Goal: Information Seeking & Learning: Learn about a topic

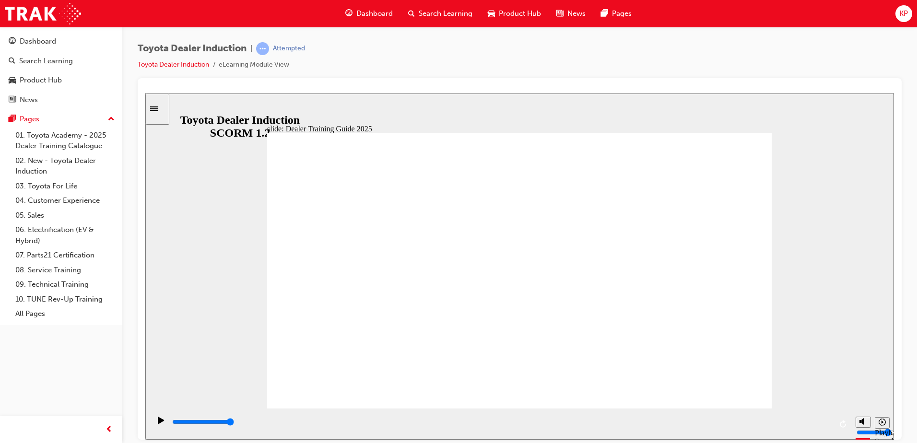
type input "5000"
radio input "true"
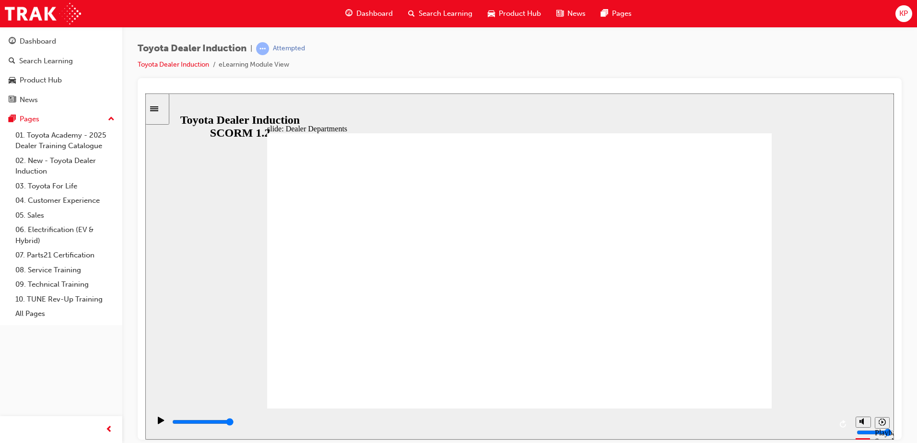
type input "11300"
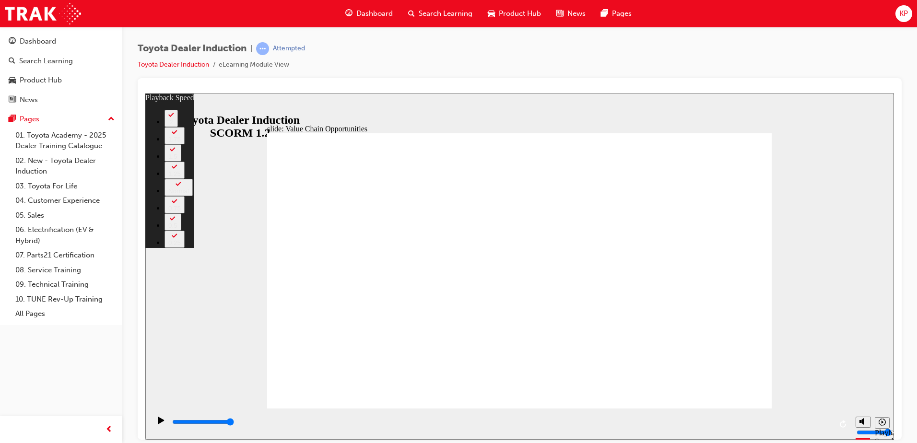
type input "64"
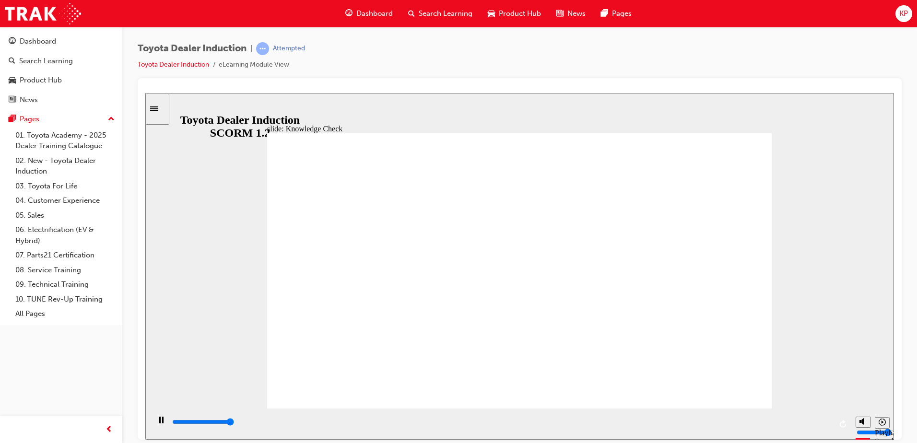
type input "5000"
radio input "true"
type input "5000"
radio input "true"
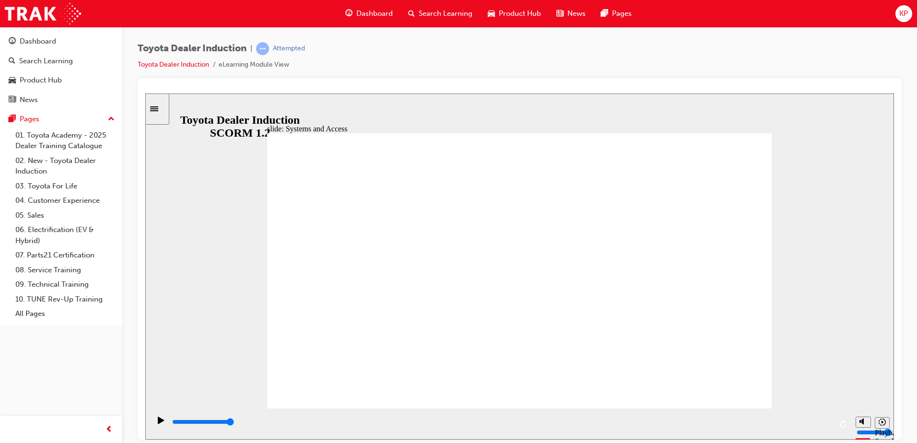
drag, startPoint x: 762, startPoint y: 128, endPoint x: 762, endPoint y: 145, distance: 16.8
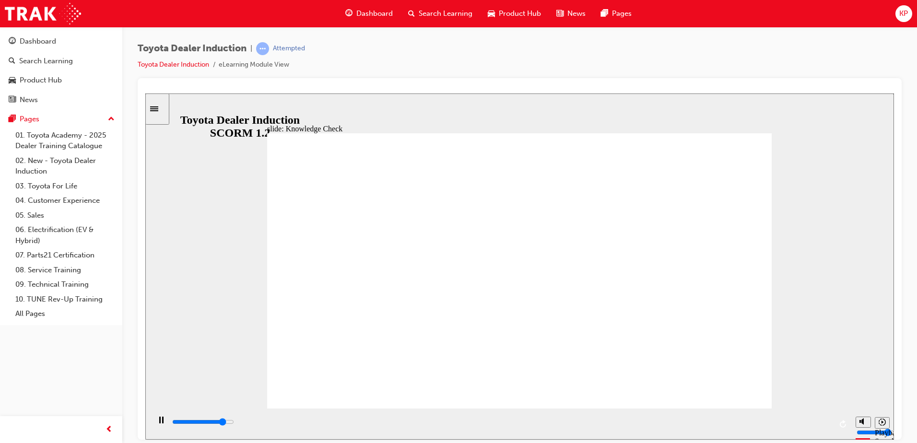
type input "4400"
type input "T"
type input "4400"
type input "T"
type input "4700"
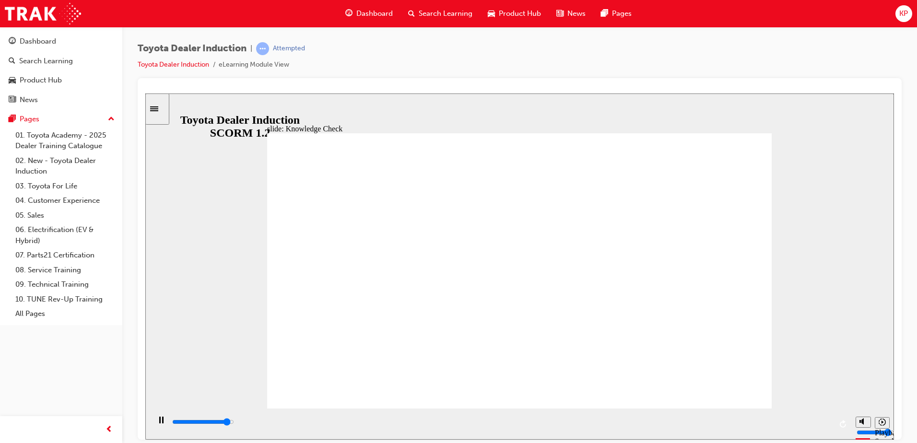
type input "To"
type input "5000"
type input "Toy"
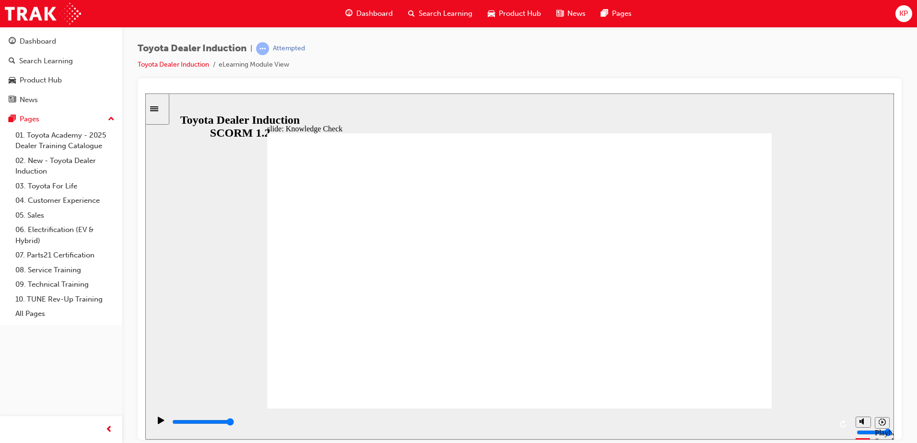
type input "Toyo"
type input "Toyot"
type input "Toyota"
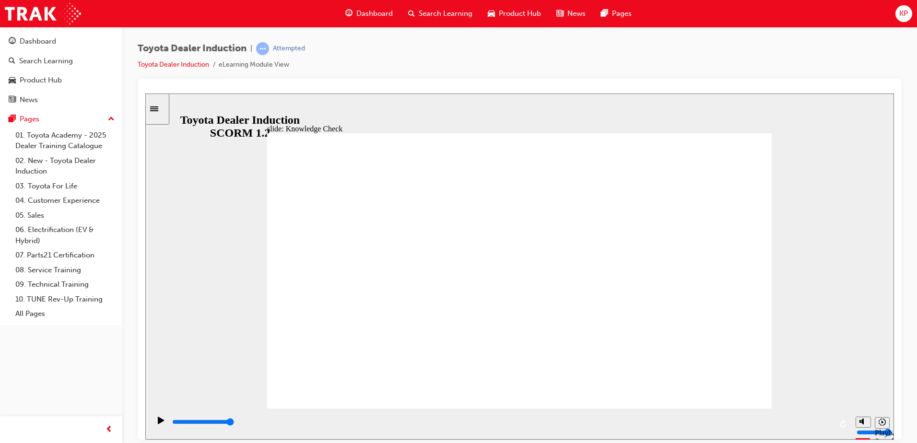
type input "Toyota"
type input "Toyota C"
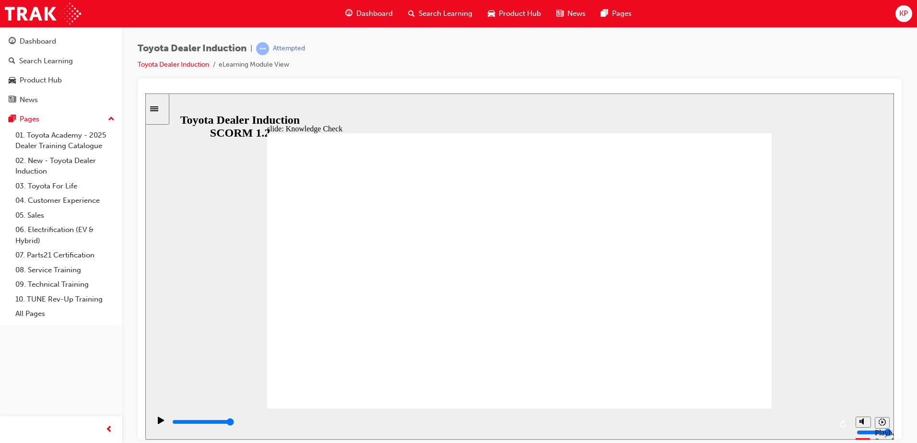
type input "Toyota Ce"
type input "Toyota Cen"
type input "Toyota Cent"
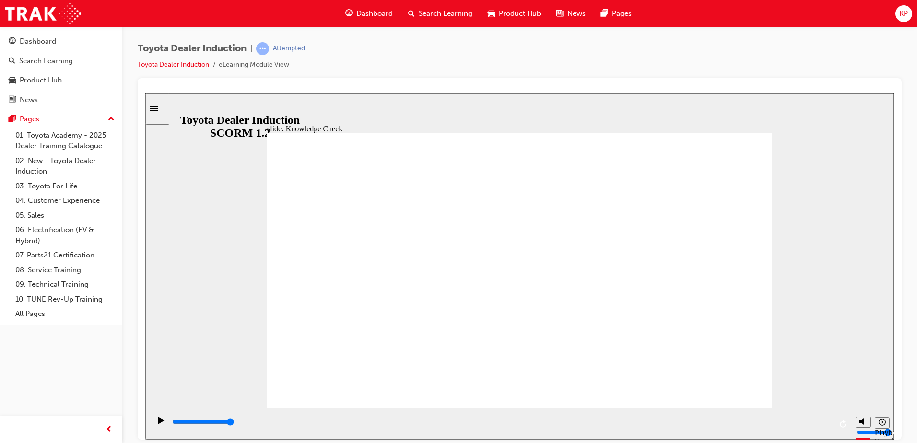
type input "Toyota Cent"
type input "Toyota Centr"
type input "Toyota Centra"
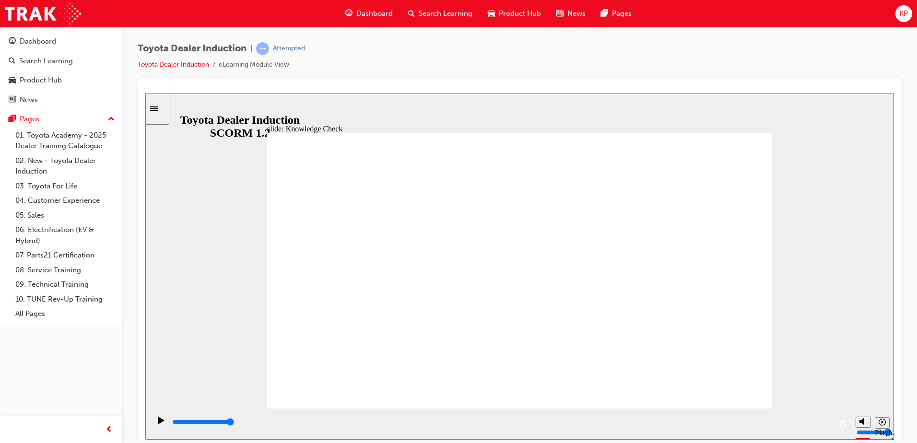
type input "Toyota Central"
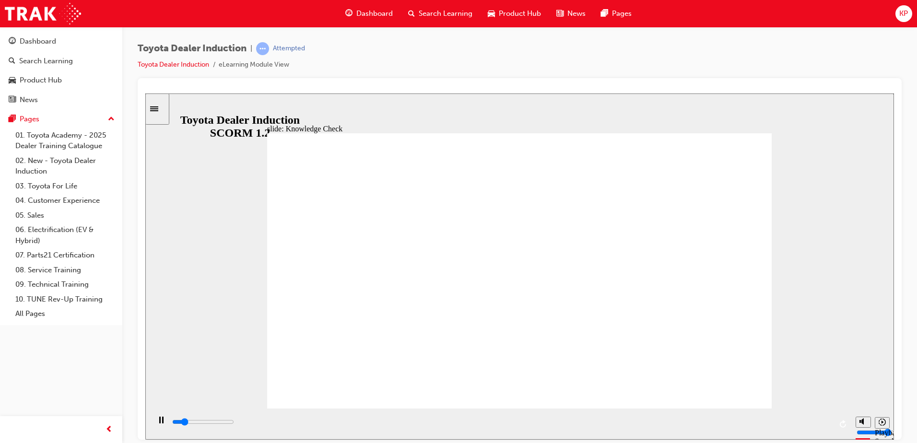
type input "800"
type input "Toyota Central"
drag, startPoint x: 449, startPoint y: 278, endPoint x: 399, endPoint y: 276, distance: 49.9
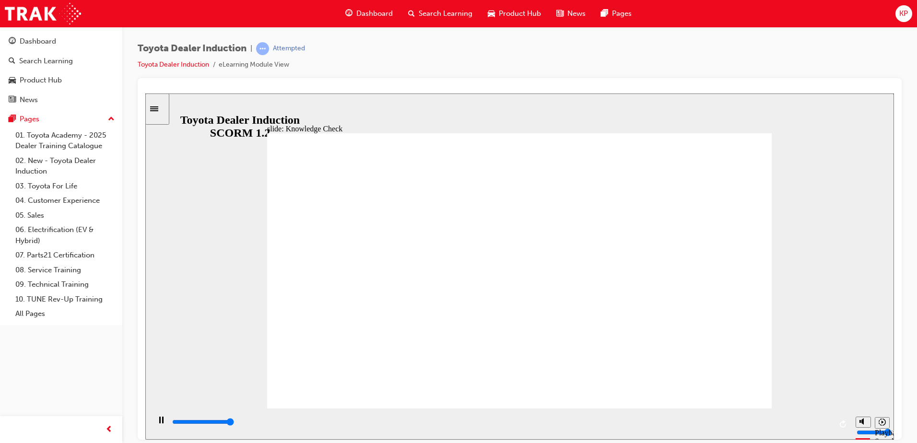
type input "5000"
type input "Toyota ECentral"
type input "Toyota EnCentral"
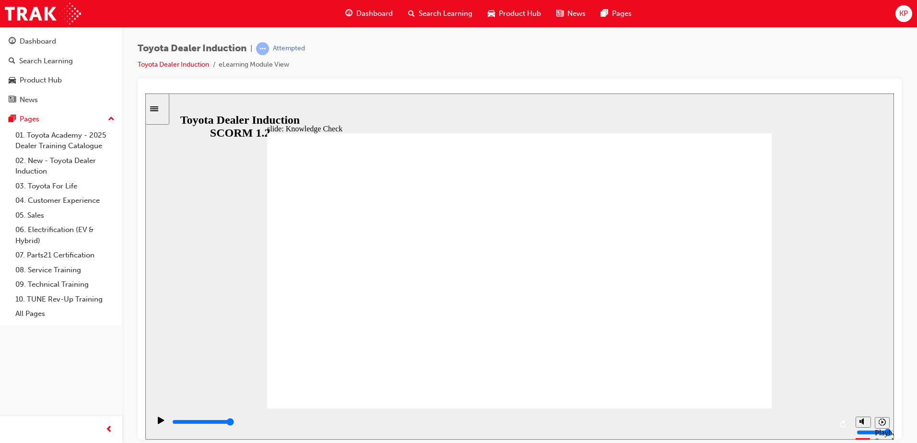
type input "Toyota EngCentral"
type input "Toyota EngaCentral"
type input "Toyota EngagCentral"
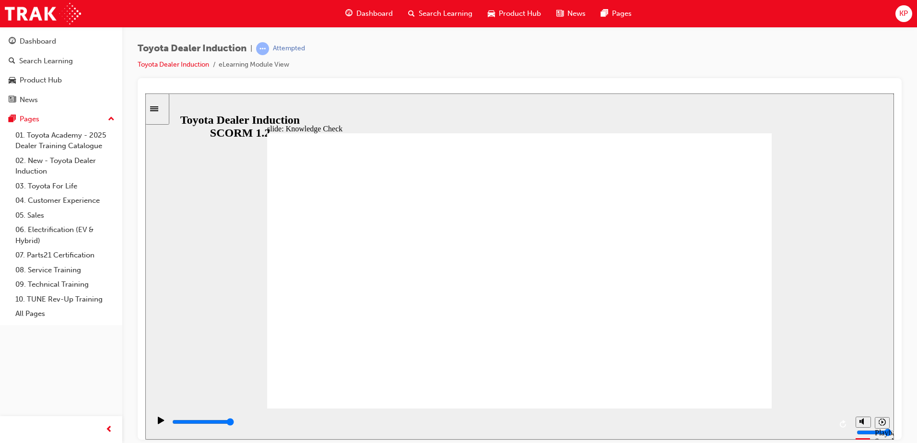
type input "Toyota EngagCentral"
type input "Toyota EngageCentral"
type input "Toyota Engage Central"
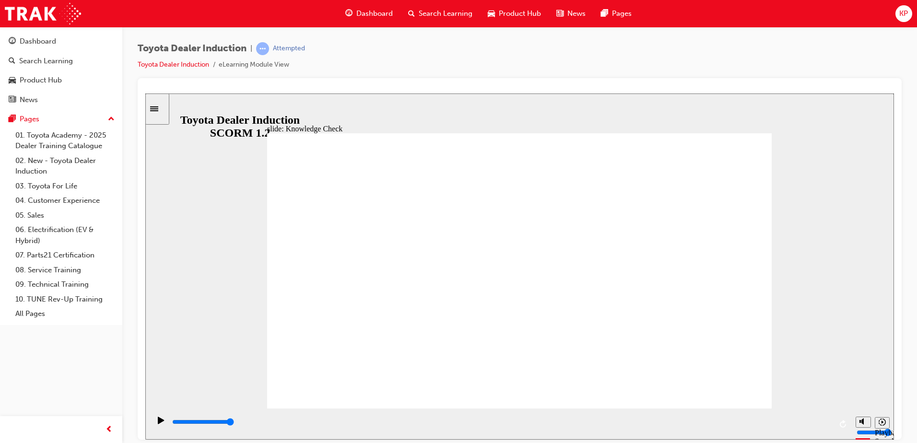
type input "Toyota Engage iCentral"
type input "Toyota Engage inCentral"
type input "Toyota Engage in Central"
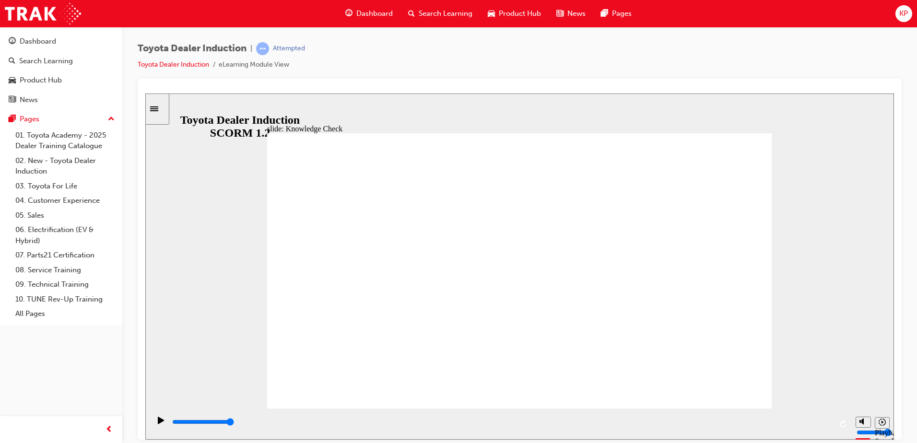
type input "Toyota Engage in Central"
type input "800"
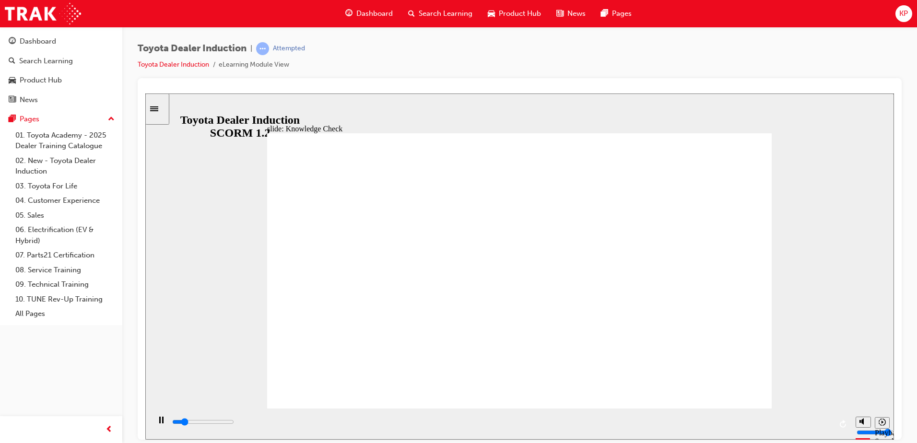
type input "Toyota Engage in Central"
type input "2600"
type input "Toyota Engage Pin Central"
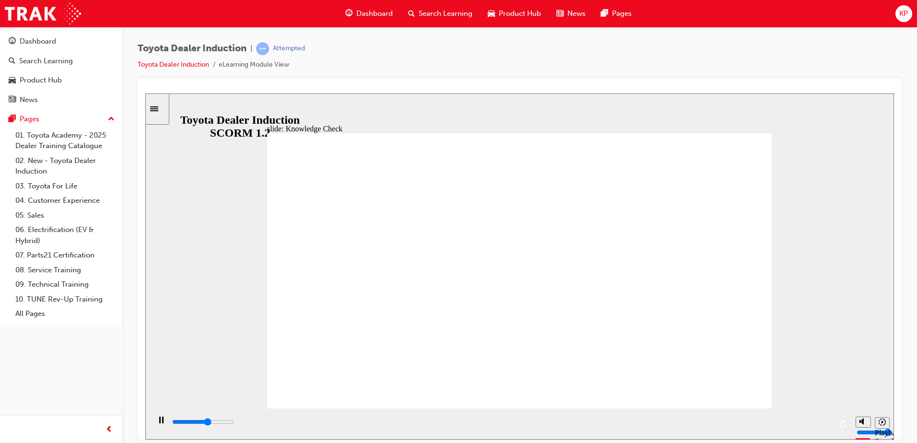
type input "3000"
type input "Toyota Engage Prin Central"
type input "3100"
type input "Toyota Engage Proin Central"
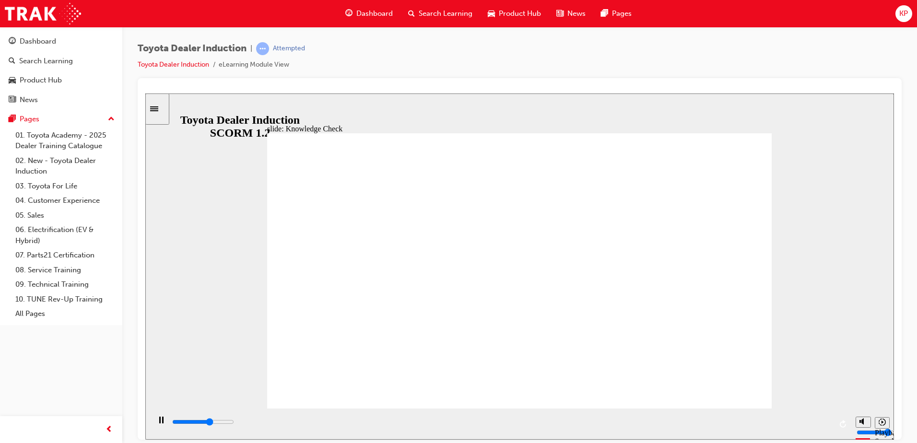
type input "Toyota Engage Proin Central"
type input "3300"
type input "Toyota Engage Profin Central"
type input "3400"
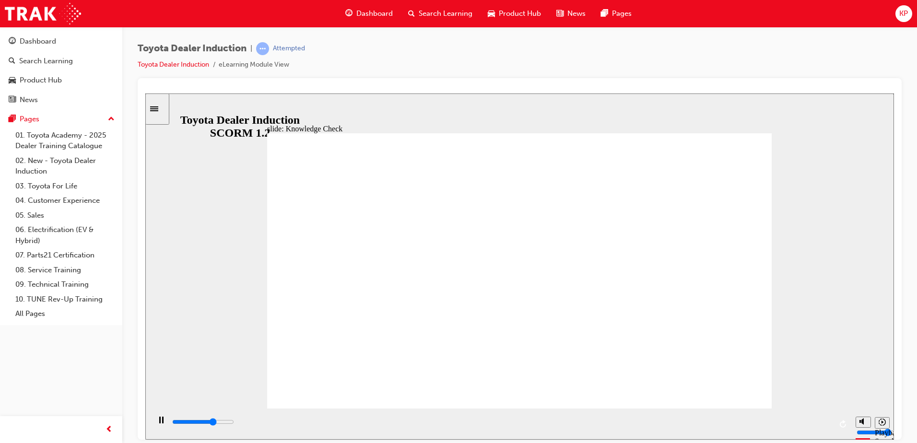
type input "Toyota Engage Profiin Central"
type input "3600"
type input "Toyota Engage Profilin Central"
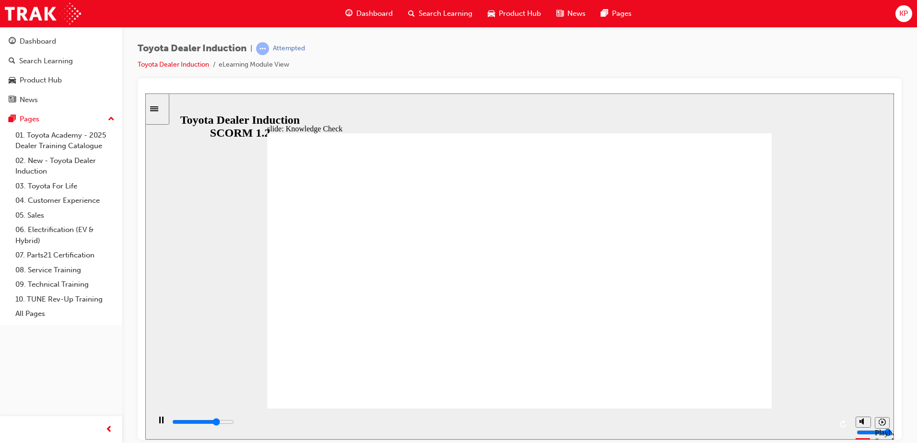
type input "3700"
type input "Toyota Engage Profilein Central"
type input "4000"
type input "Toyota Engage Profile in Central"
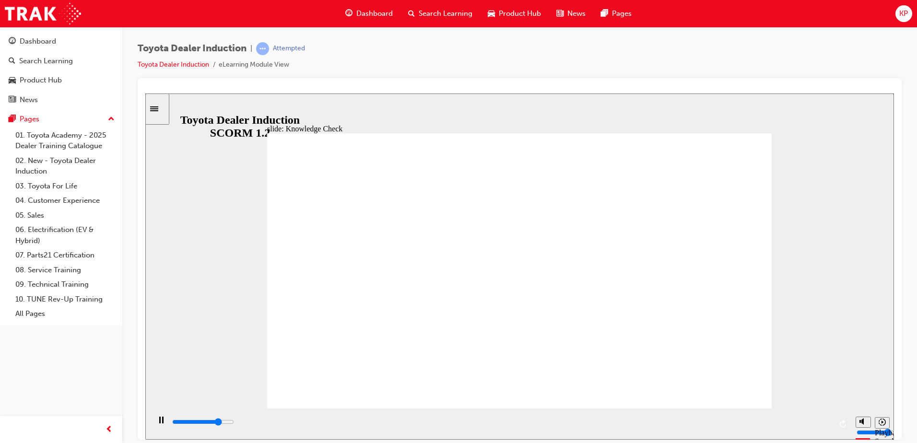
type input "Toyota Engage Profile in Central"
type input "5000"
type input "Toyota Engage Profile in TCentral"
type input "Toyota Engage Profile in ToCentral"
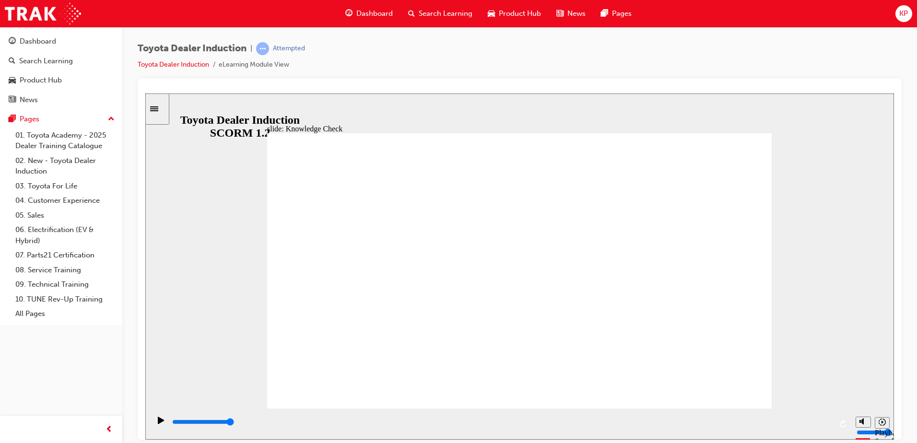
type input "Toyota Engage Profile in ToCentral"
type input "Toyota Engage Profile in TotCentral"
type input "Toyota Engage Profile in TotoCentral"
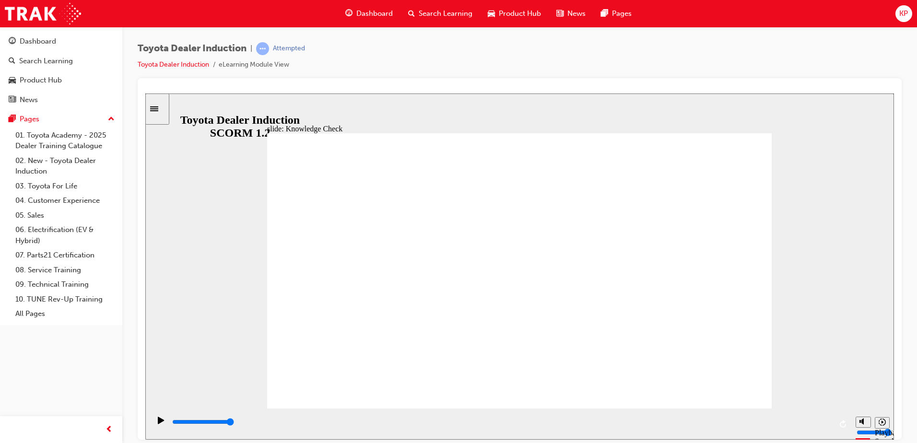
type input "Toyota Engage Profile in TotCentral"
type input "Toyota Engage Profile in ToCentral"
type input "Toyota Engage Profile in ToyCentral"
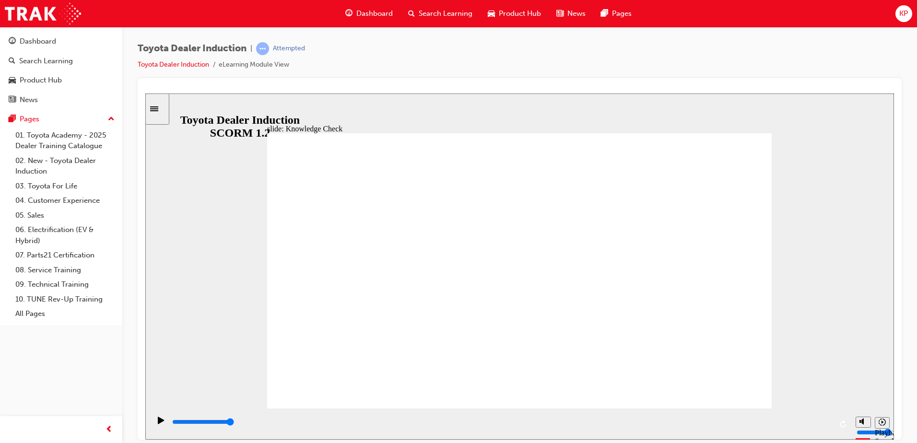
type input "Toyota Engage Profile in ToyCentral"
type input "Toyota Engage Profile in ToyoCentral"
type input "Toyota Engage Profile in ToyotCentral"
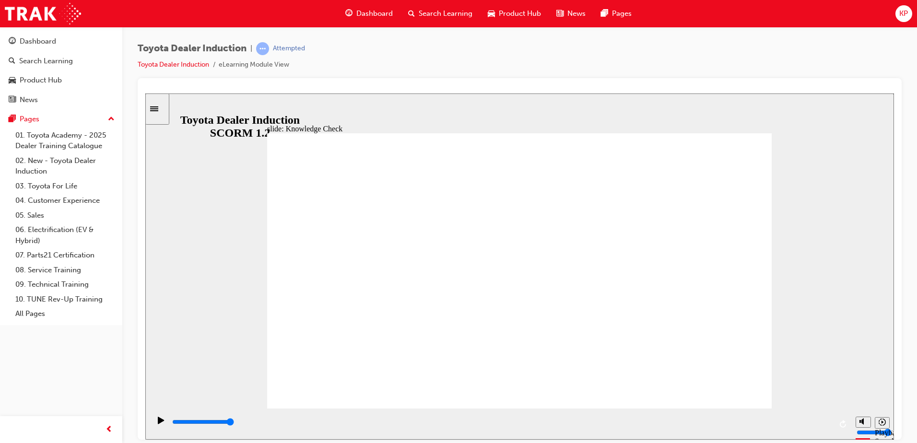
type input "Toyota Engage Profile in ToyotaCentral"
type input "Toyota Engage Profile in Toyota Central"
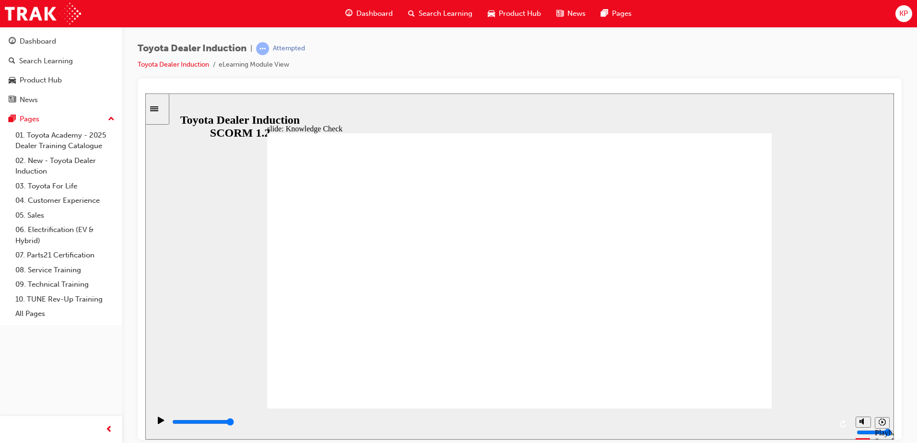
type input "Toyota Engage Profile in Toyota Central"
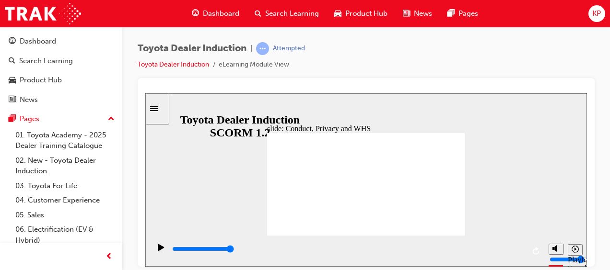
click at [164, 112] on div "Sidebar Toggle" at bounding box center [157, 108] width 16 height 7
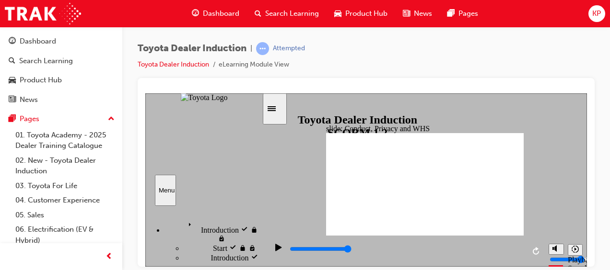
drag, startPoint x: 259, startPoint y: 219, endPoint x: 261, endPoint y: 244, distance: 25.5
click at [261, 244] on div "sidebar" at bounding box center [203, 250] width 117 height 78
click at [427, 60] on div "Toyota Dealer Induction | Attempted Toyota Dealer Induction eLearning Module Vi…" at bounding box center [366, 60] width 457 height 36
click at [393, 71] on div "Toyota Dealer Induction | Attempted Toyota Dealer Induction eLearning Module Vi…" at bounding box center [366, 60] width 457 height 36
click at [282, 110] on icon "Sidebar Toggle" at bounding box center [275, 108] width 14 height 6
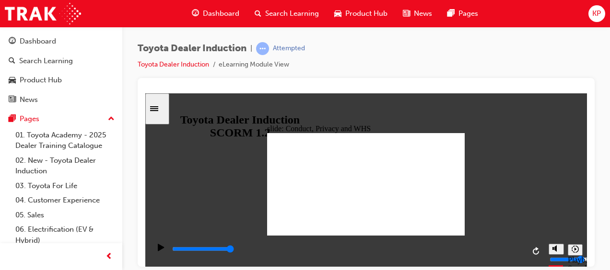
drag, startPoint x: 339, startPoint y: 13, endPoint x: 557, endPoint y: 75, distance: 225.7
click at [557, 75] on div "Toyota Dealer Induction | Attempted Toyota Dealer Induction eLearning Module Vi…" at bounding box center [366, 60] width 457 height 36
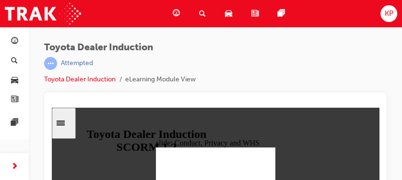
drag, startPoint x: 572, startPoint y: 0, endPoint x: 244, endPoint y: 78, distance: 337.0
click at [244, 78] on div "Toyota Dealer Induction | Attempted Toyota Dealer Induction eLearning Module Vi…" at bounding box center [215, 67] width 342 height 50
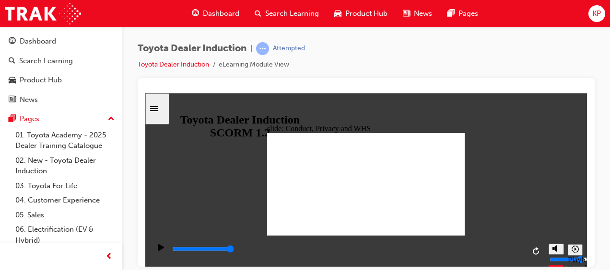
drag, startPoint x: 404, startPoint y: 0, endPoint x: 358, endPoint y: 79, distance: 91.1
click at [358, 79] on div at bounding box center [366, 172] width 457 height 189
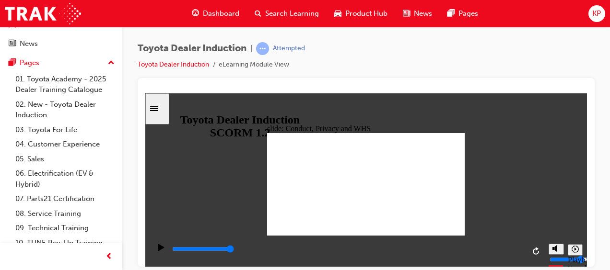
scroll to position [78, 0]
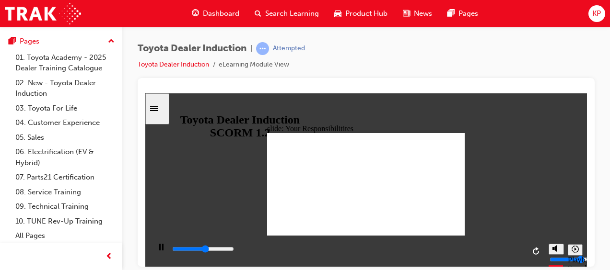
type input "8400"
checkbox input "true"
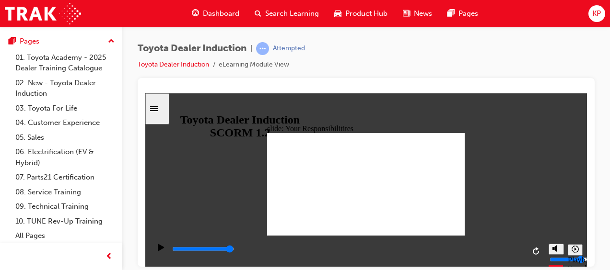
checkbox input "true"
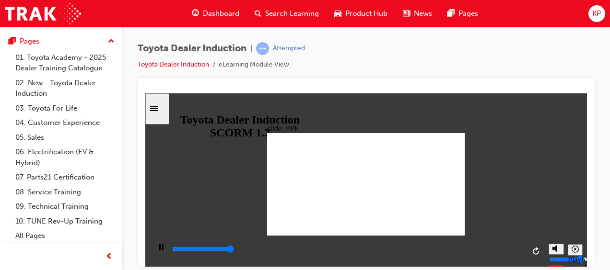
type input "5000"
checkbox input "true"
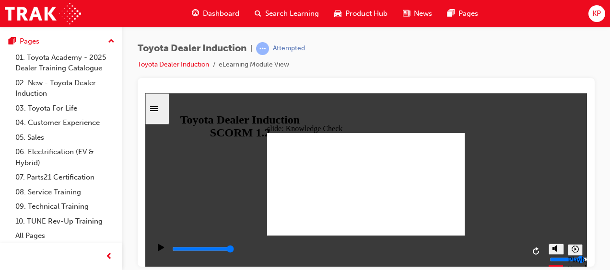
checkbox input "true"
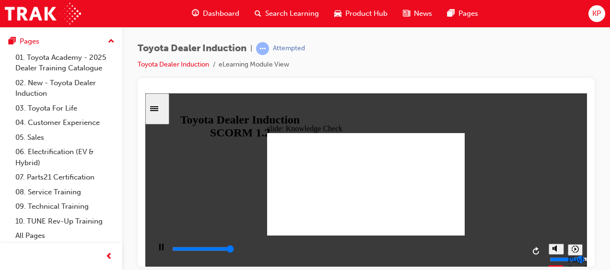
type input "5000"
radio input "true"
type input "5000"
checkbox input "true"
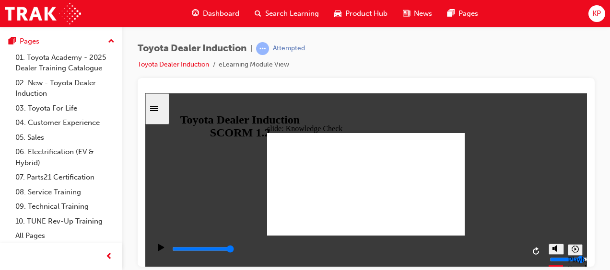
checkbox input "true"
type input "100"
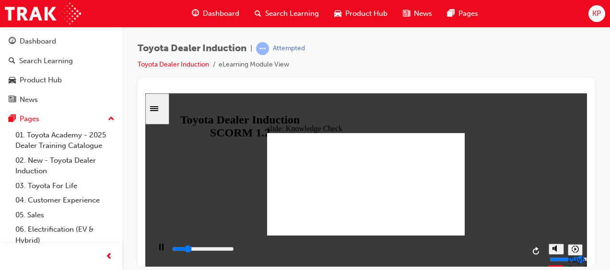
scroll to position [78, 0]
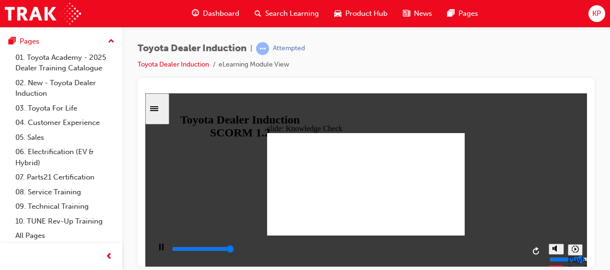
type input "5000"
checkbox input "true"
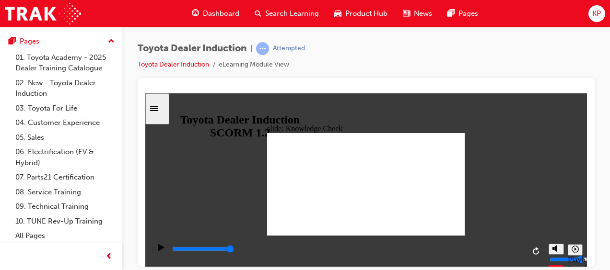
type input "9900"
click at [226, 20] on div "Dashboard" at bounding box center [215, 14] width 63 height 20
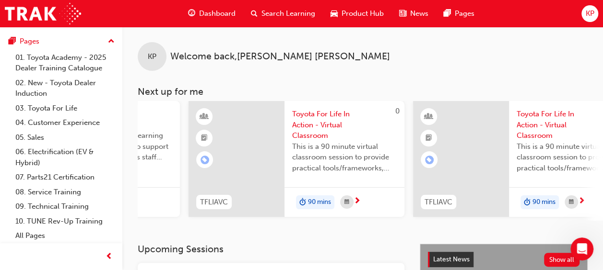
scroll to position [0, 175]
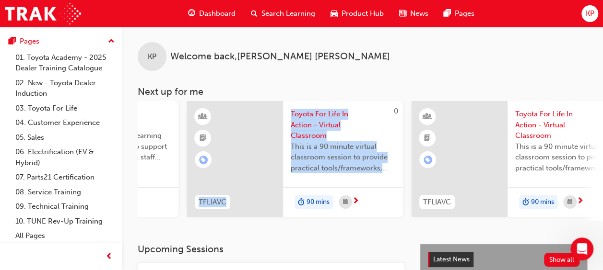
drag, startPoint x: 277, startPoint y: 218, endPoint x: 291, endPoint y: 216, distance: 14.0
click at [291, 216] on div "0 TFLIAVC Toyota For Life In Action - Virtual Classroom This is a 90 minute vir…" at bounding box center [295, 161] width 216 height 120
drag, startPoint x: 291, startPoint y: 216, endPoint x: 301, endPoint y: 228, distance: 16.0
click at [301, 228] on div "KP Welcome back , [PERSON_NAME] Next up for me RAV4-PROD-EL 2024 RAV4 Product T…" at bounding box center [362, 135] width 480 height 217
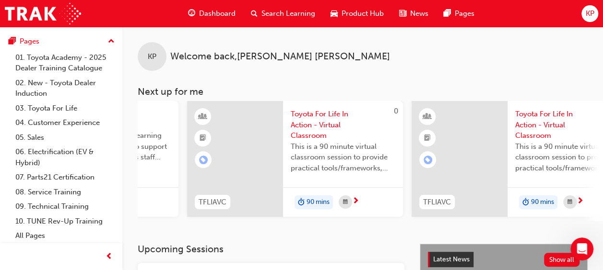
click at [448, 59] on div "KP Welcome back , [PERSON_NAME]" at bounding box center [362, 49] width 480 height 44
drag, startPoint x: 316, startPoint y: 225, endPoint x: 332, endPoint y: 224, distance: 15.9
click at [332, 224] on div "KP Welcome back , [PERSON_NAME] Next up for me RAV4-PROD-EL 2024 RAV4 Product T…" at bounding box center [362, 135] width 480 height 217
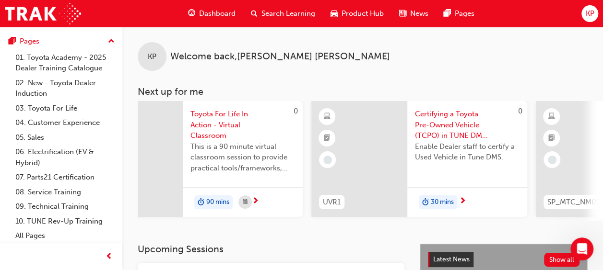
scroll to position [0, 502]
click at [455, 215] on div "30 mins" at bounding box center [465, 202] width 120 height 30
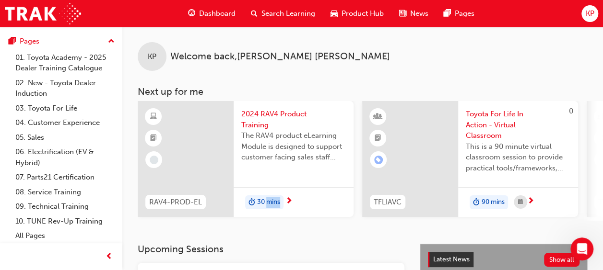
drag, startPoint x: 268, startPoint y: 220, endPoint x: 306, endPoint y: 224, distance: 38.1
click at [306, 221] on div "RAV4-PROD-EL 2024 RAV4 Product Training The RAV4 product eLearning Module is de…" at bounding box center [370, 161] width 465 height 120
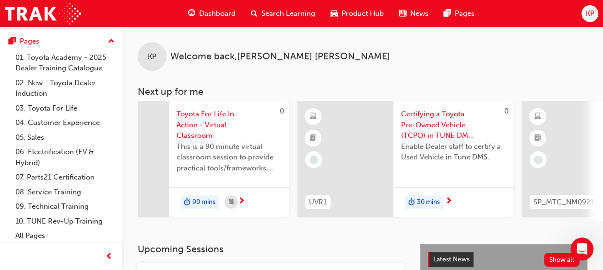
scroll to position [0, 536]
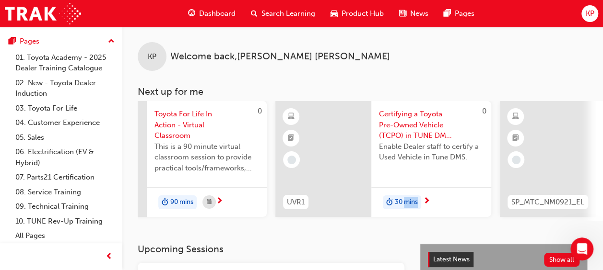
drag, startPoint x: 404, startPoint y: 220, endPoint x: 436, endPoint y: 227, distance: 32.9
click at [436, 227] on div "KP Welcome back , [PERSON_NAME] Next up for me RAV4-PROD-EL 2024 RAV4 Product T…" at bounding box center [362, 135] width 480 height 217
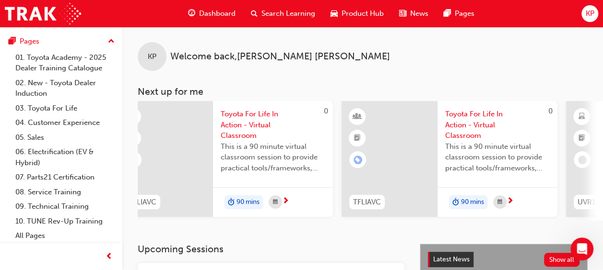
scroll to position [0, 0]
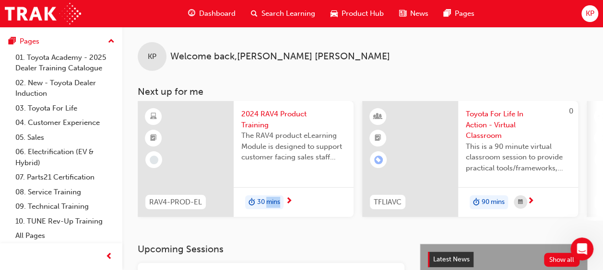
drag, startPoint x: 268, startPoint y: 224, endPoint x: 298, endPoint y: 220, distance: 30.6
click at [298, 220] on div "KP Welcome back , [PERSON_NAME] Next up for me RAV4-PROD-EL 2024 RAV4 Product T…" at bounding box center [362, 135] width 480 height 217
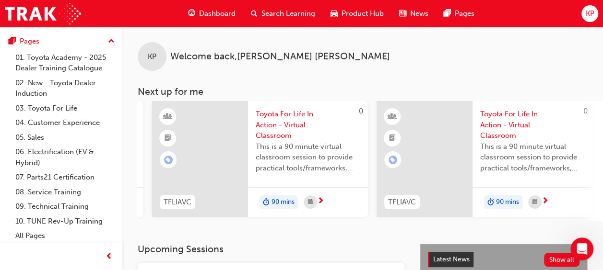
scroll to position [0, 214]
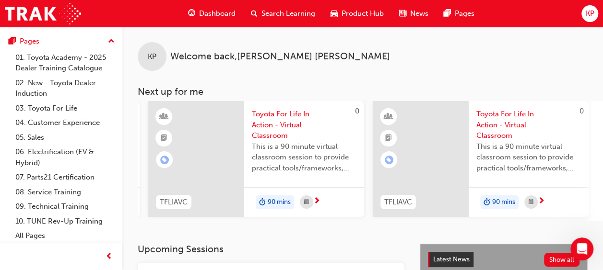
click at [269, 122] on span "Toyota For Life In Action - Virtual Classroom" at bounding box center [304, 125] width 105 height 33
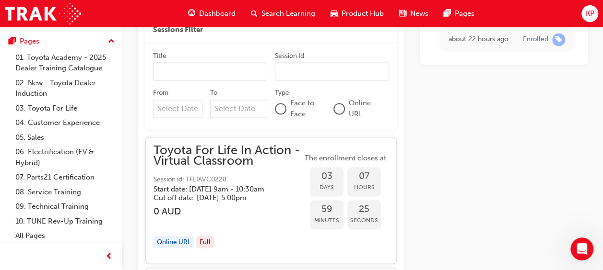
scroll to position [657, 0]
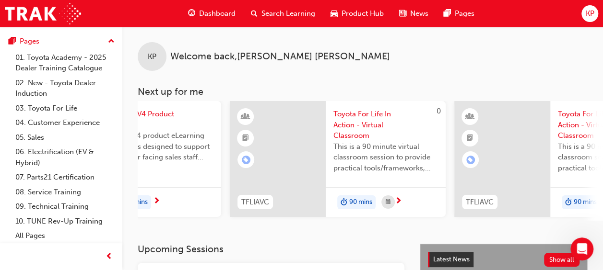
scroll to position [0, 157]
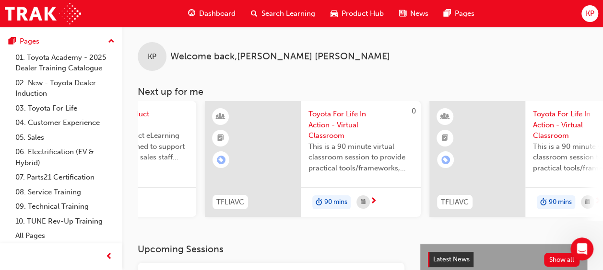
click at [564, 116] on span "Toyota For Life In Action - Virtual Classroom" at bounding box center [585, 125] width 105 height 33
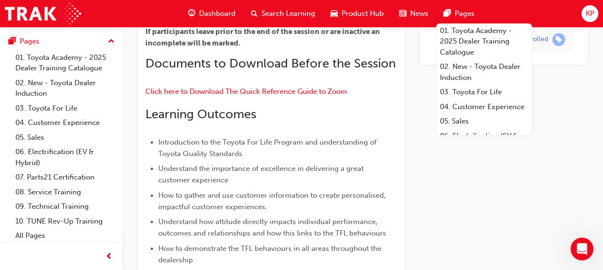
scroll to position [294, 0]
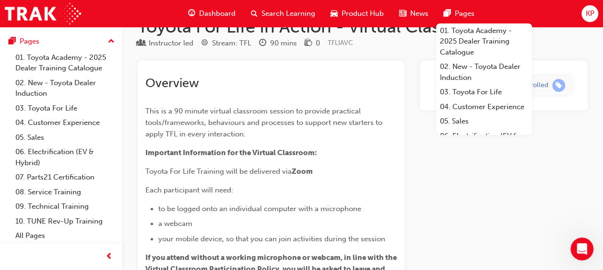
scroll to position [0, 0]
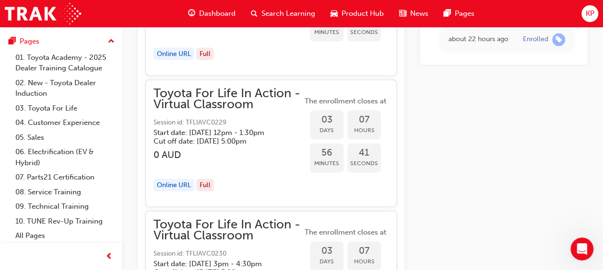
scroll to position [864, 0]
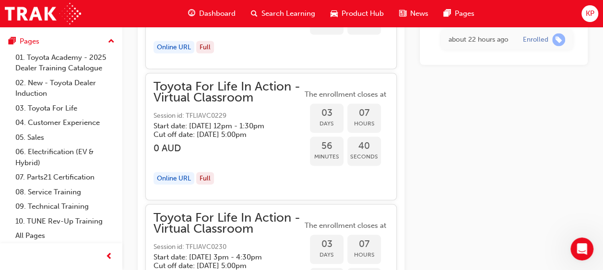
click at [180, 185] on div "Online URL" at bounding box center [173, 178] width 41 height 13
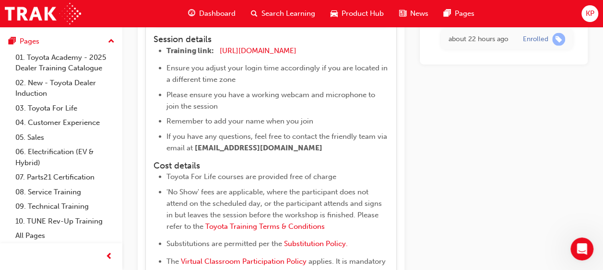
scroll to position [1084, 0]
